Goal: Transaction & Acquisition: Purchase product/service

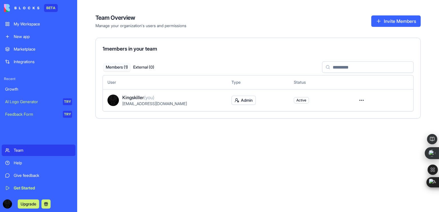
click at [45, 204] on button at bounding box center [45, 203] width 9 height 9
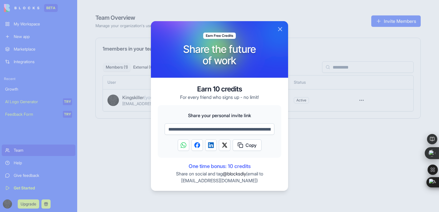
click at [279, 31] on button "Close" at bounding box center [280, 29] width 7 height 7
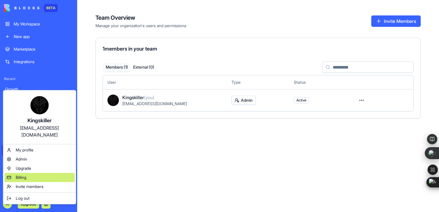
click at [24, 173] on div "Billing" at bounding box center [39, 177] width 70 height 9
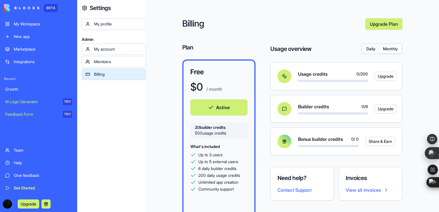
click at [386, 51] on button "Monthly" at bounding box center [390, 49] width 22 height 8
click at [369, 49] on button "Daily" at bounding box center [370, 49] width 17 height 8
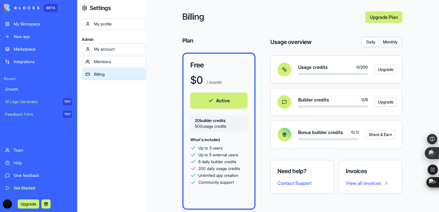
click at [114, 65] on link "Members" at bounding box center [114, 61] width 64 height 11
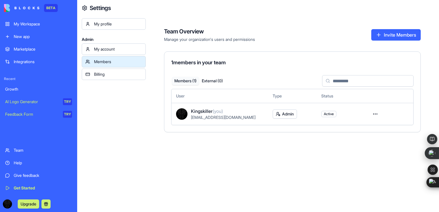
click at [113, 49] on div "My account" at bounding box center [118, 49] width 48 height 6
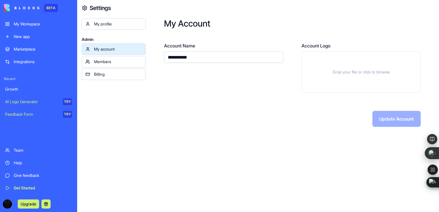
click at [123, 65] on link "Members" at bounding box center [114, 61] width 64 height 11
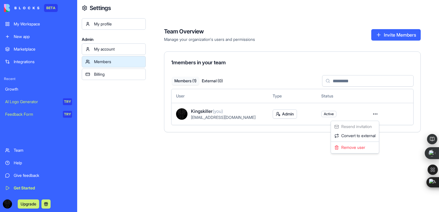
click at [377, 117] on html "BETA My Workspace New app Marketplace Integrations Recent Growth AI Logo Genera…" at bounding box center [219, 106] width 439 height 212
click at [286, 113] on html "BETA My Workspace New app Marketplace Integrations Recent Growth AI Logo Genera…" at bounding box center [219, 106] width 439 height 212
click at [391, 35] on button "Invite Members" at bounding box center [395, 34] width 49 height 11
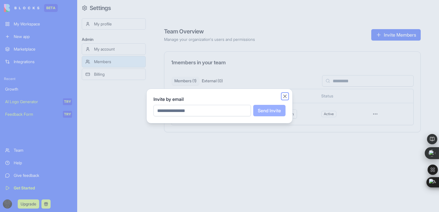
click at [283, 96] on button "Close" at bounding box center [285, 96] width 6 height 6
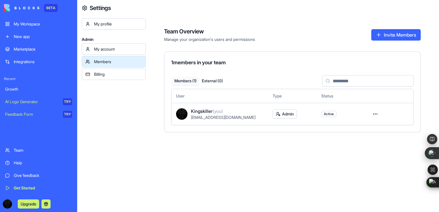
click at [112, 47] on div "My account" at bounding box center [118, 49] width 48 height 6
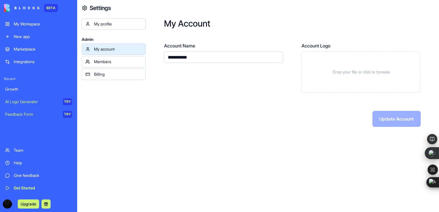
click at [104, 72] on div "Billing" at bounding box center [118, 74] width 48 height 6
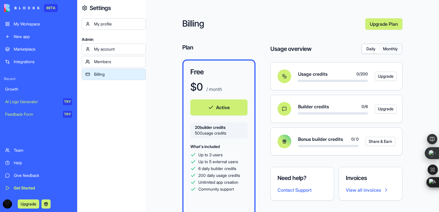
click at [105, 20] on link "My profile" at bounding box center [114, 23] width 64 height 11
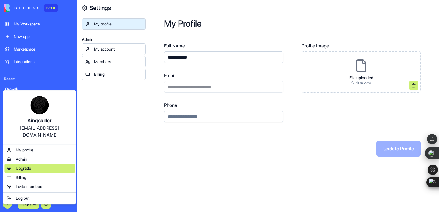
click at [32, 164] on div "Upgrade" at bounding box center [39, 168] width 70 height 9
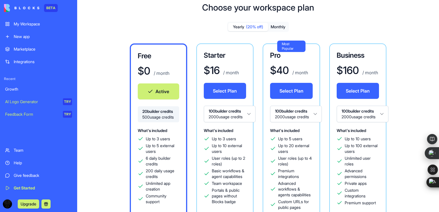
scroll to position [13, 0]
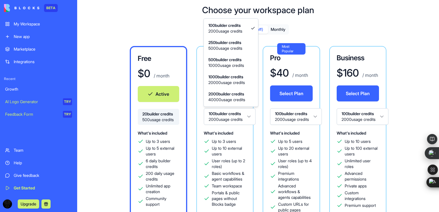
click at [245, 120] on html "BETA My Workspace New app Marketplace Integrations Recent Growth AI Logo Genera…" at bounding box center [219, 106] width 439 height 212
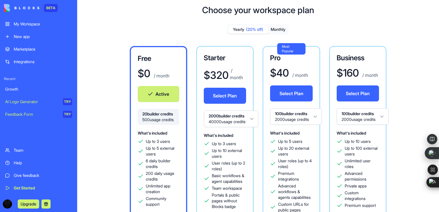
click at [248, 120] on html "BETA My Workspace New app Marketplace Integrations Recent Growth AI Logo Genera…" at bounding box center [219, 106] width 439 height 212
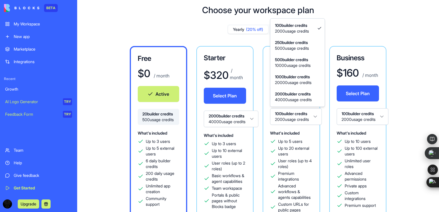
click at [303, 114] on html "BETA My Workspace New app Marketplace Integrations Recent Growth AI Logo Genera…" at bounding box center [219, 106] width 439 height 212
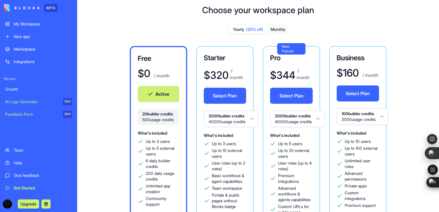
click at [349, 119] on html "BETA My Workspace New app Marketplace Integrations Recent Growth AI Logo Genera…" at bounding box center [219, 106] width 439 height 212
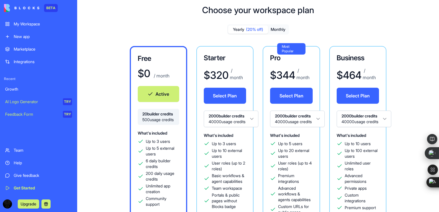
click at [401, 113] on div "Free $ 0 / month Active 20 builder credits 500 usage credits What's included Up…" at bounding box center [257, 177] width 343 height 263
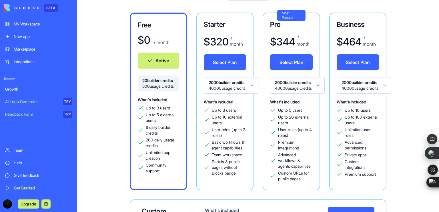
scroll to position [46, 0]
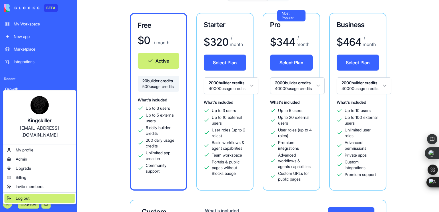
click at [23, 195] on span "Log out" at bounding box center [23, 198] width 14 height 6
